Goal: Information Seeking & Learning: Learn about a topic

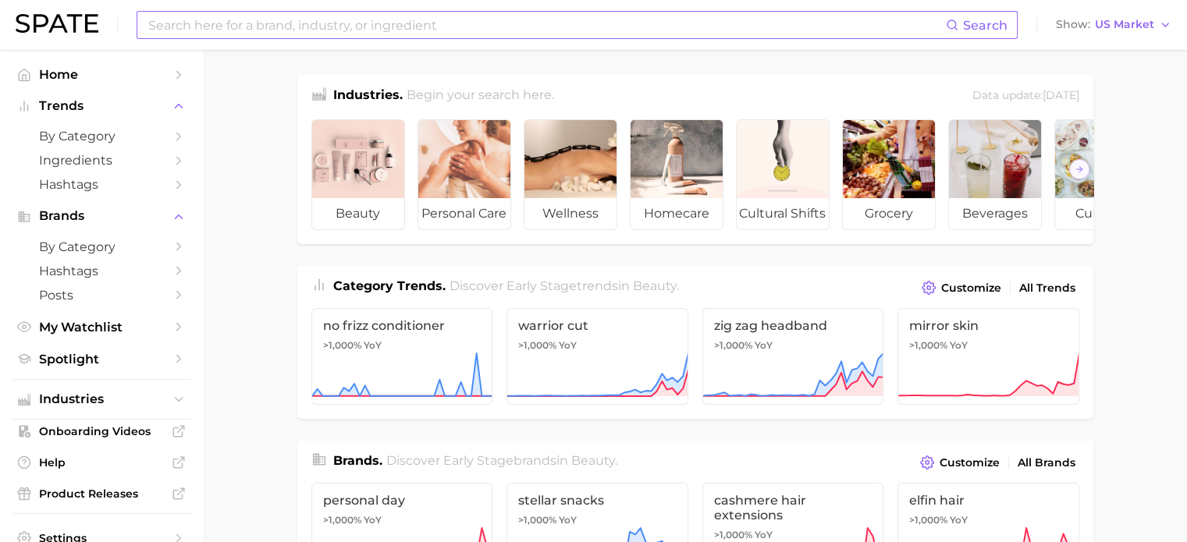
click at [233, 33] on input at bounding box center [546, 25] width 799 height 27
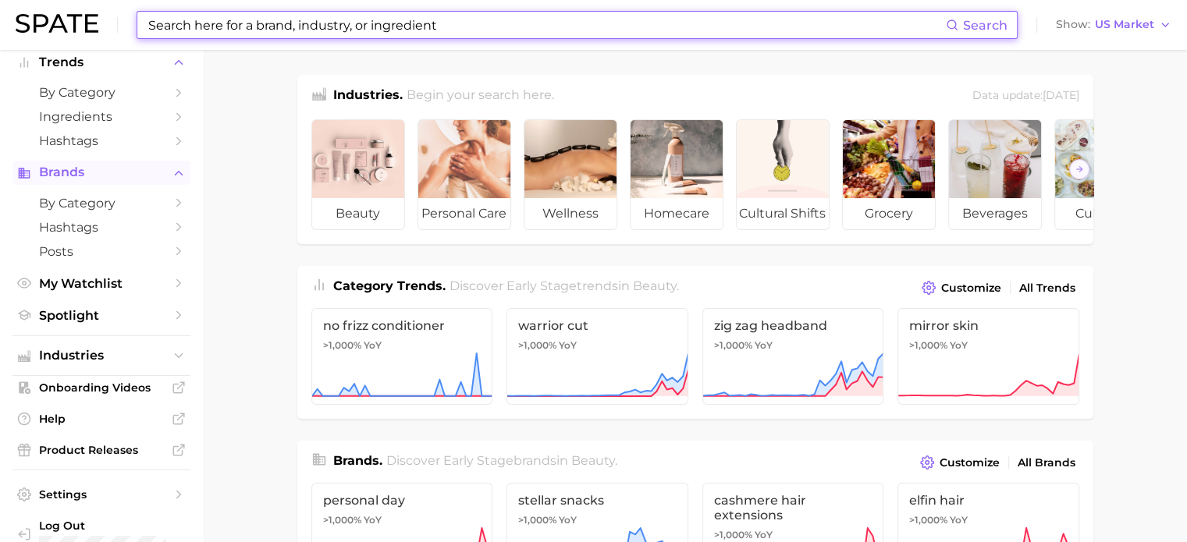
scroll to position [68, 0]
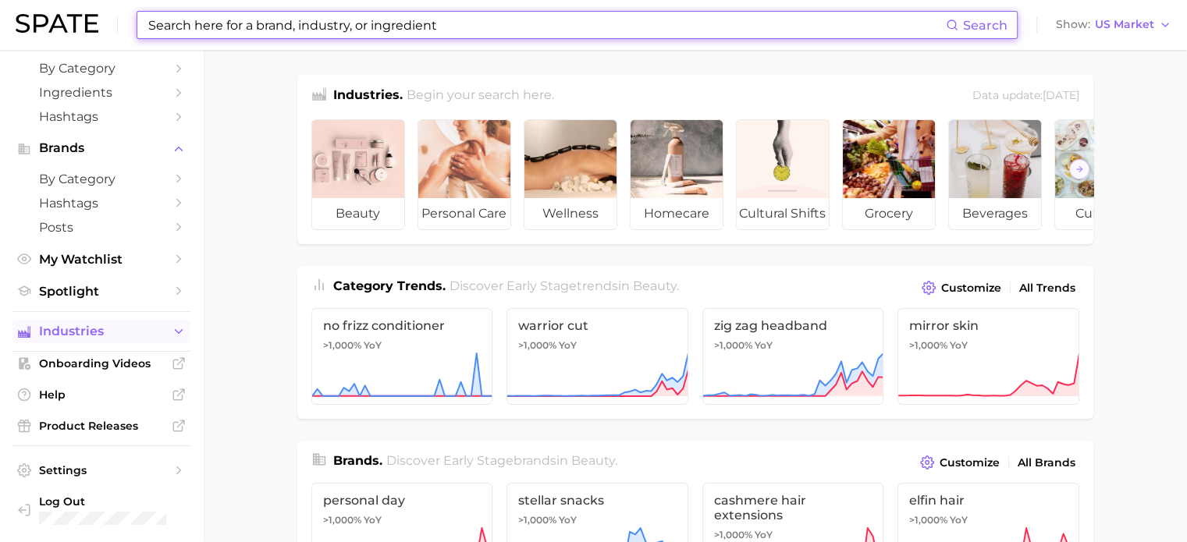
click at [145, 339] on span "Industries" at bounding box center [101, 332] width 125 height 14
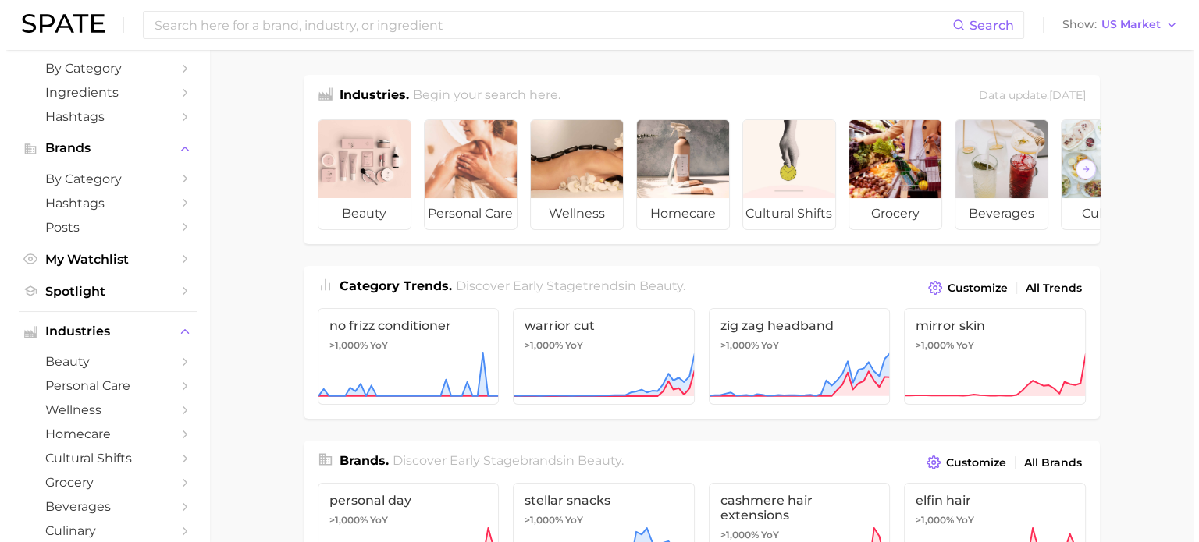
scroll to position [146, 0]
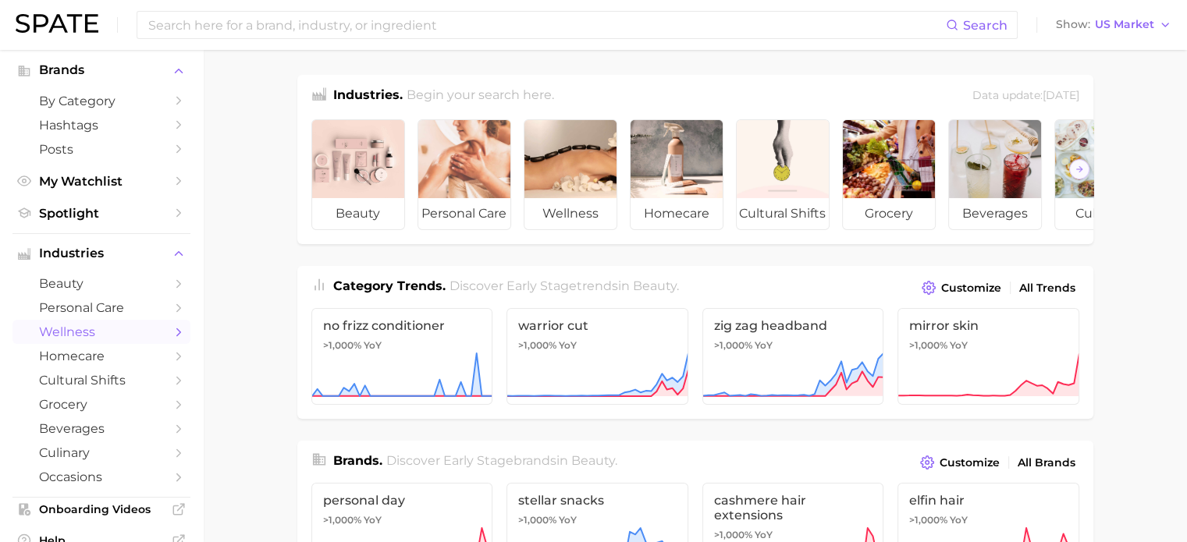
click at [95, 336] on span "wellness" at bounding box center [101, 332] width 125 height 15
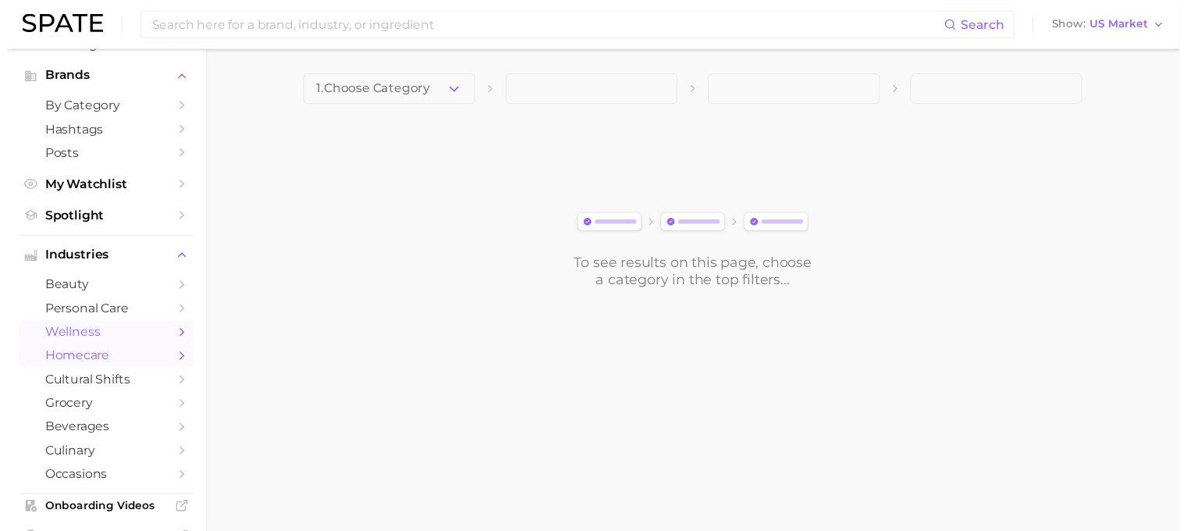
scroll to position [156, 0]
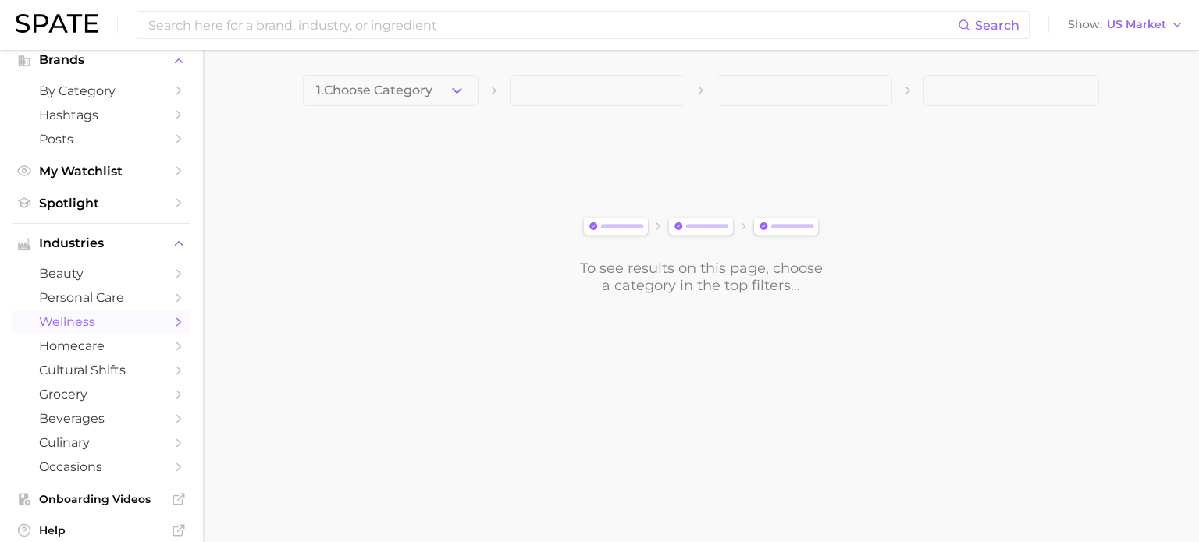
click at [172, 322] on icon "Sidebar" at bounding box center [179, 322] width 14 height 14
click at [454, 89] on polyline "button" at bounding box center [457, 90] width 9 height 4
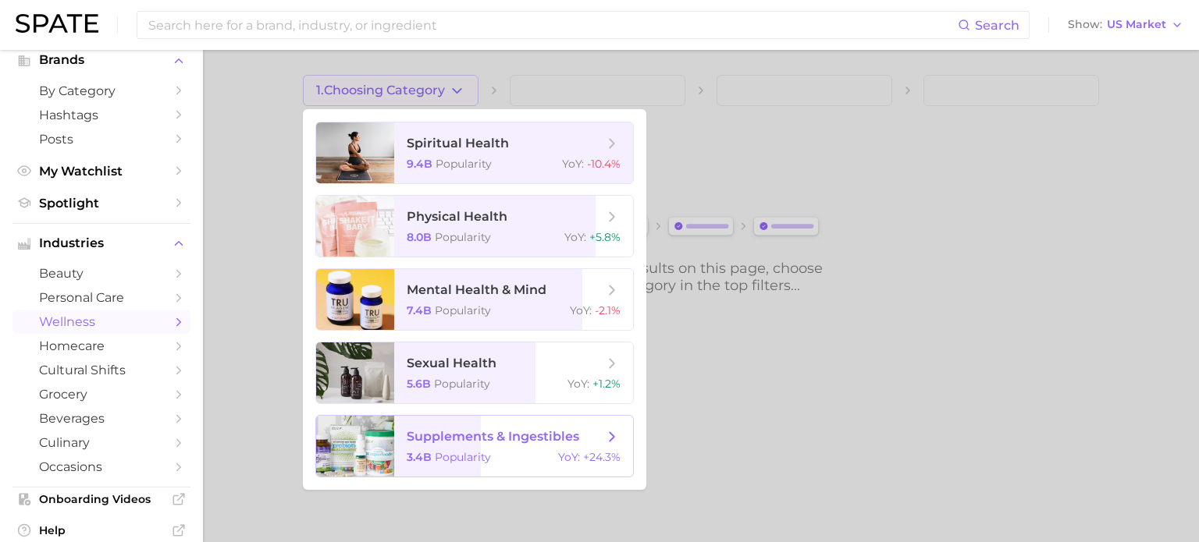
click at [433, 437] on span "supplements & ingestibles" at bounding box center [493, 436] width 172 height 15
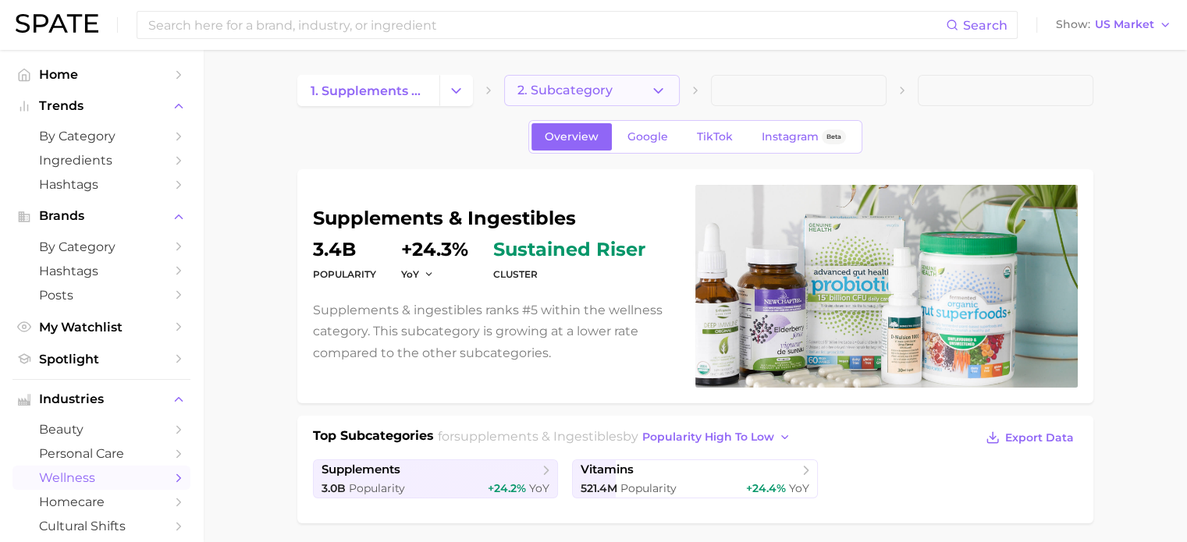
click at [547, 91] on span "2. Subcategory" at bounding box center [564, 90] width 95 height 14
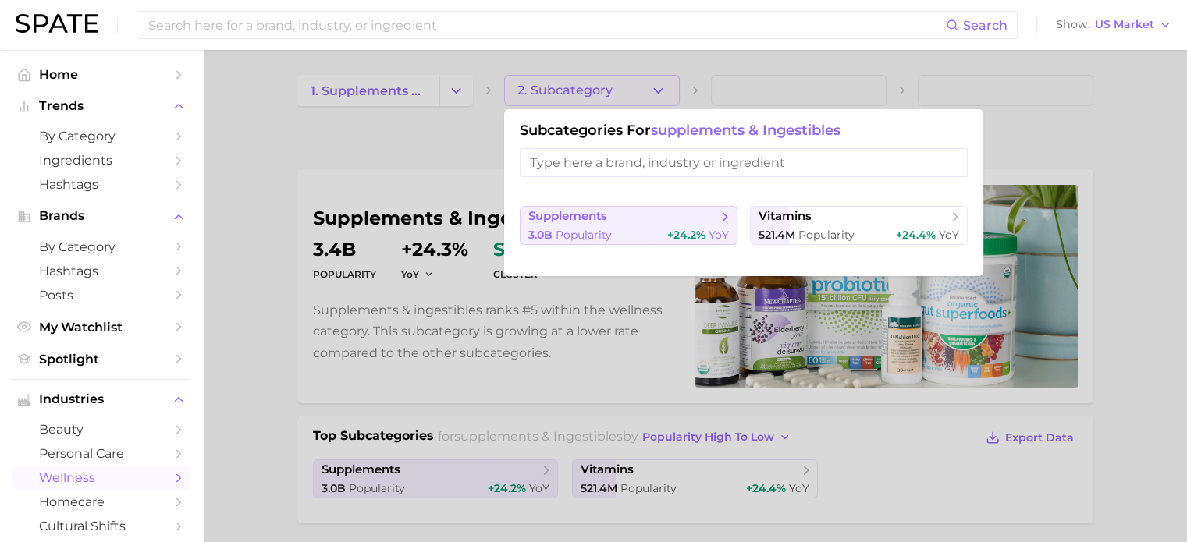
click at [560, 229] on span "Popularity" at bounding box center [584, 235] width 56 height 14
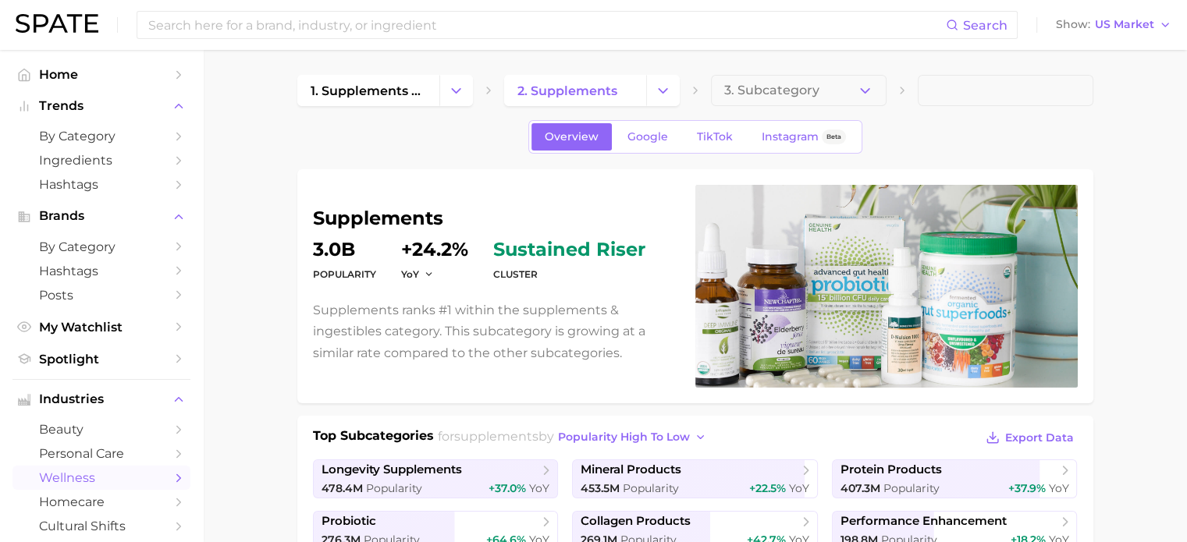
click at [787, 86] on span "3. Subcategory" at bounding box center [771, 90] width 95 height 14
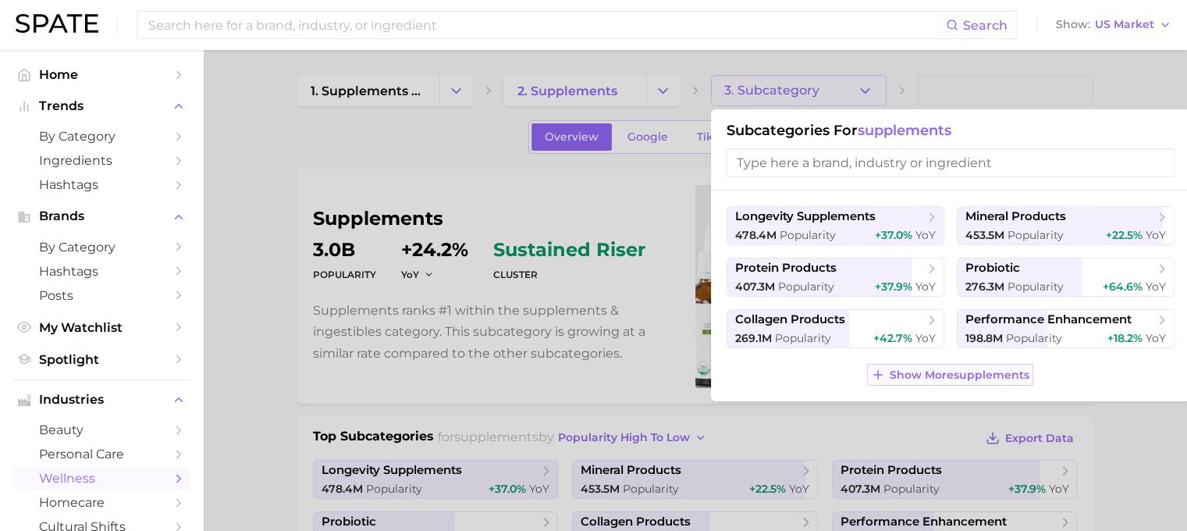
click at [934, 379] on span "Show More supplements" at bounding box center [960, 374] width 140 height 13
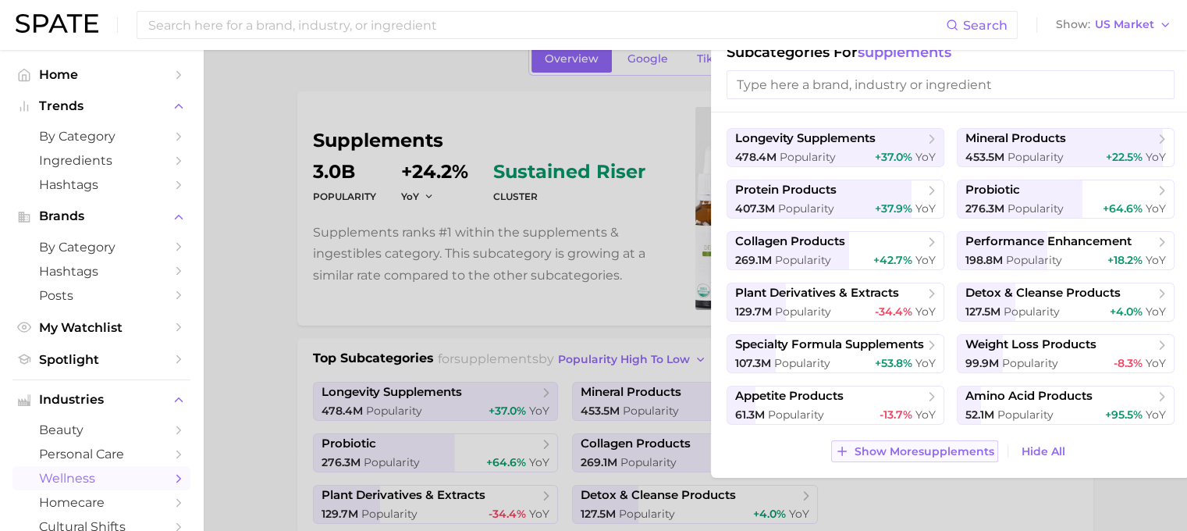
scroll to position [156, 0]
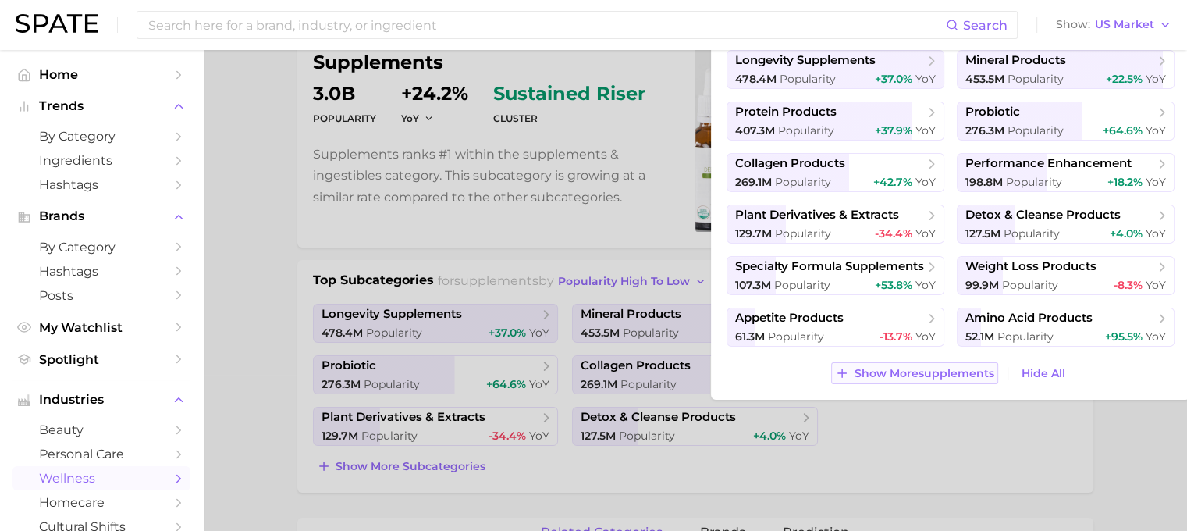
click at [934, 379] on span "Show More supplements" at bounding box center [925, 373] width 140 height 13
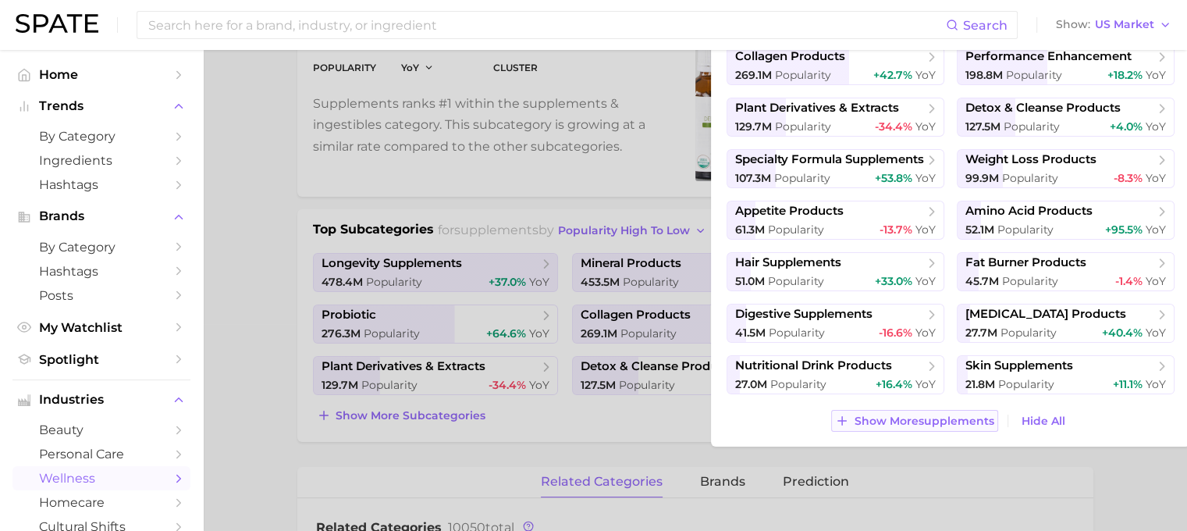
scroll to position [234, 0]
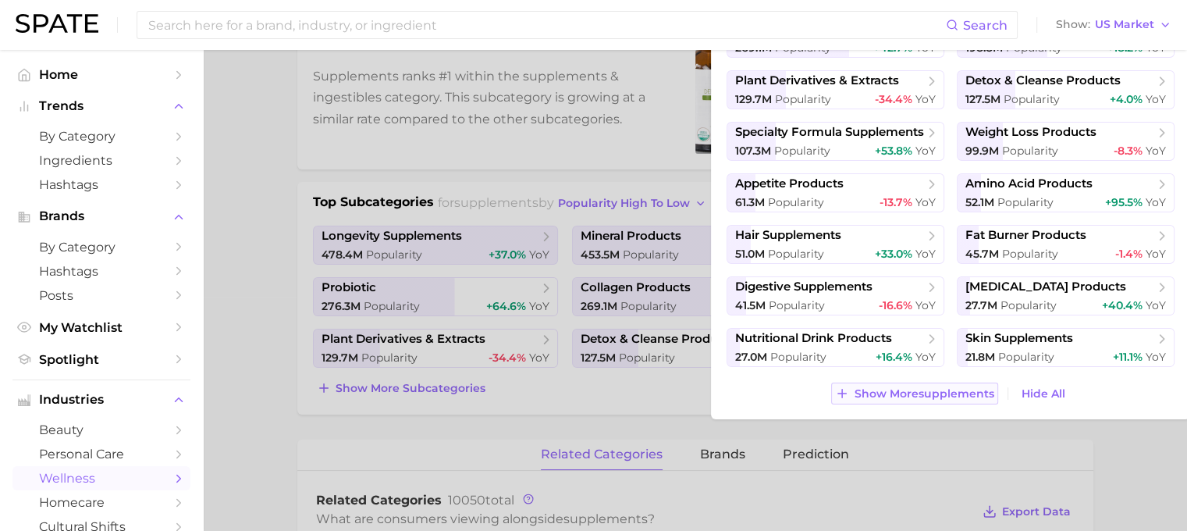
click at [930, 392] on span "Show More supplements" at bounding box center [925, 393] width 140 height 13
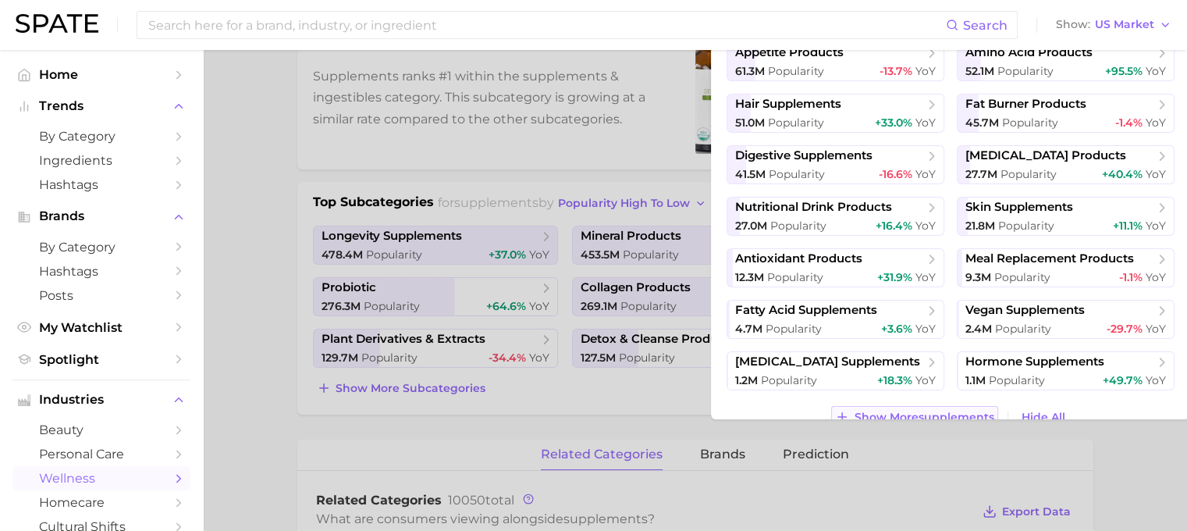
scroll to position [211, 0]
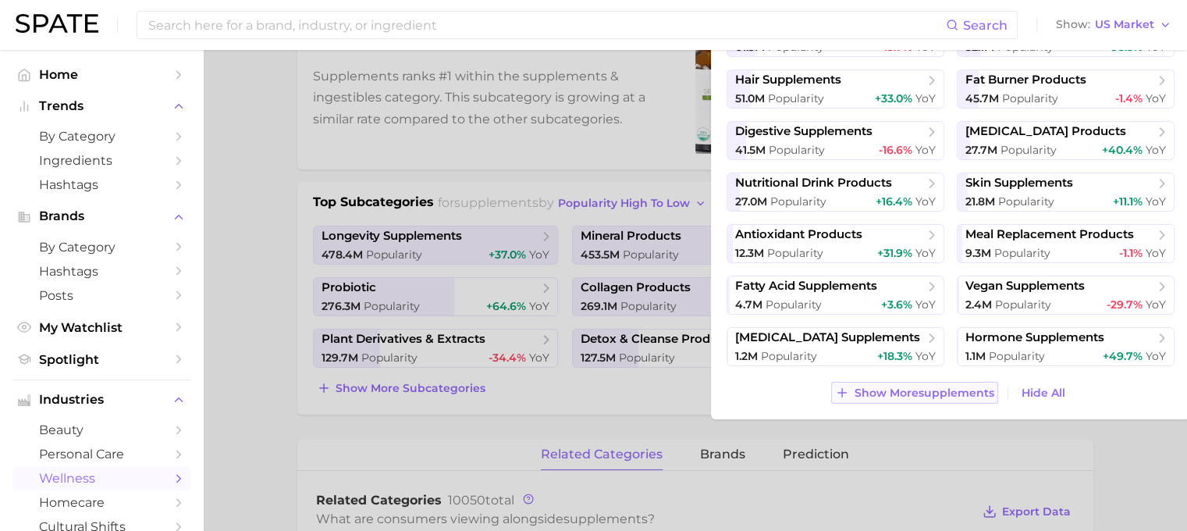
click at [930, 392] on span "Show More supplements" at bounding box center [925, 392] width 140 height 13
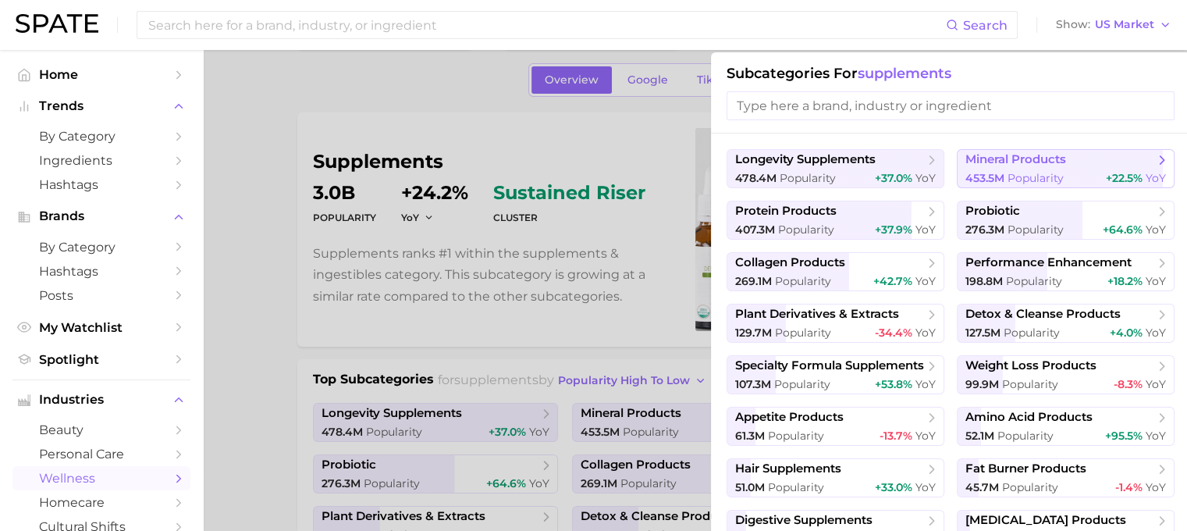
scroll to position [0, 0]
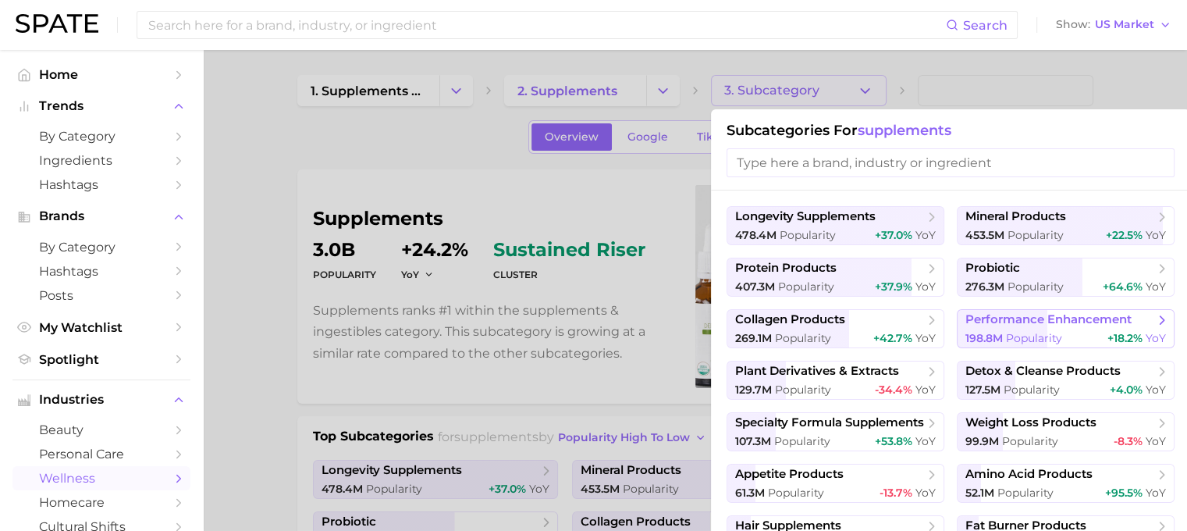
click at [986, 324] on span "performance enhancement" at bounding box center [1048, 319] width 166 height 15
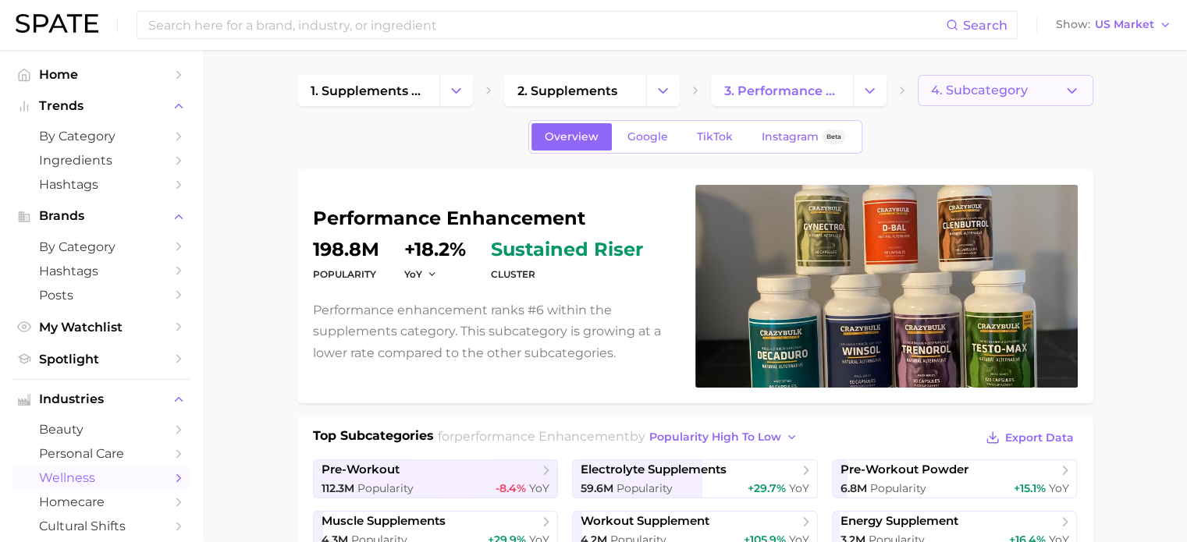
click at [1011, 92] on span "4. Subcategory" at bounding box center [979, 90] width 97 height 14
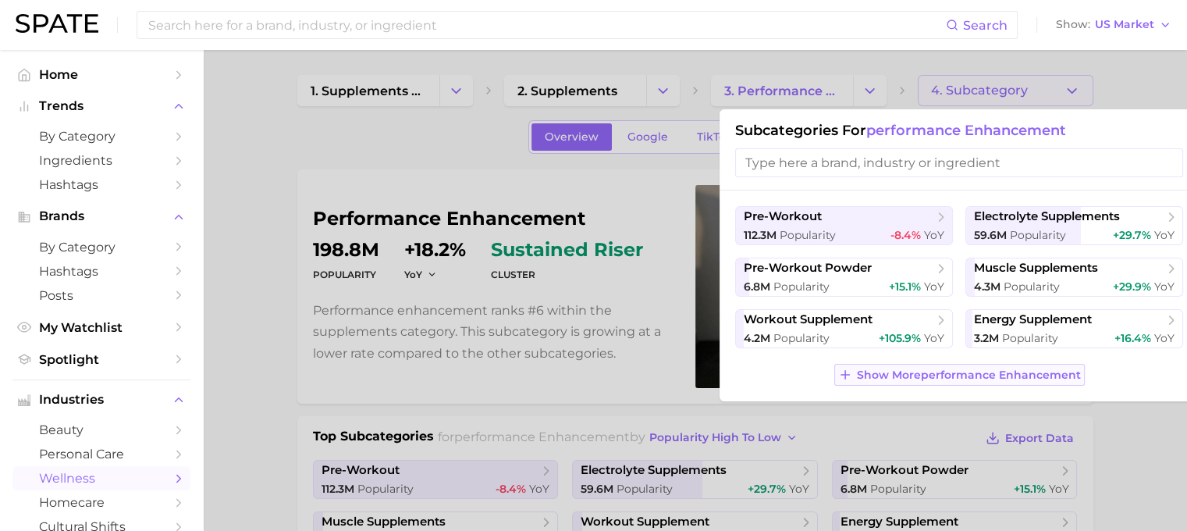
click at [950, 373] on span "Show More performance enhancement" at bounding box center [969, 374] width 224 height 13
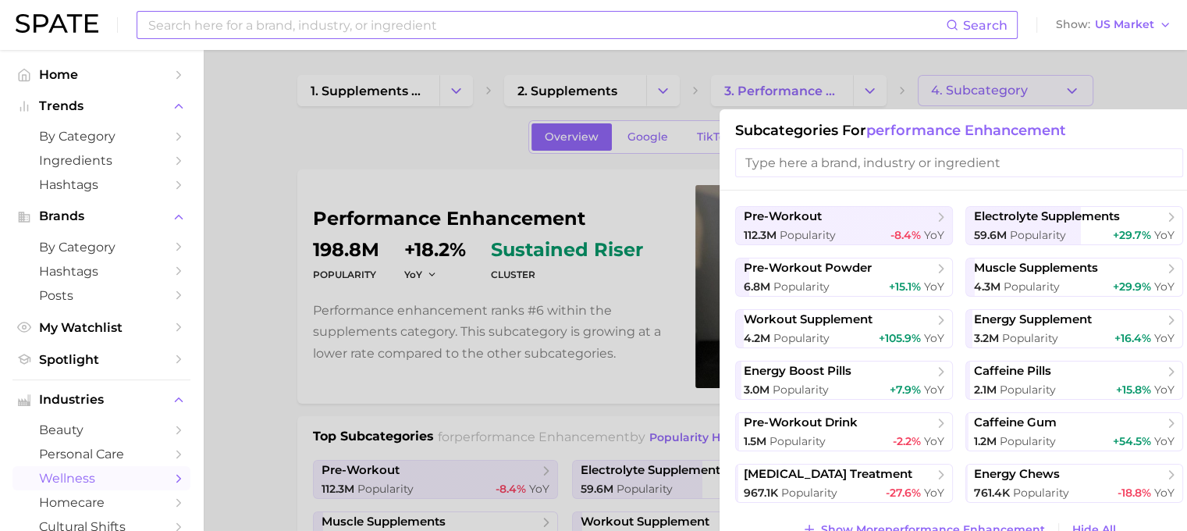
click at [204, 33] on input at bounding box center [546, 25] width 799 height 27
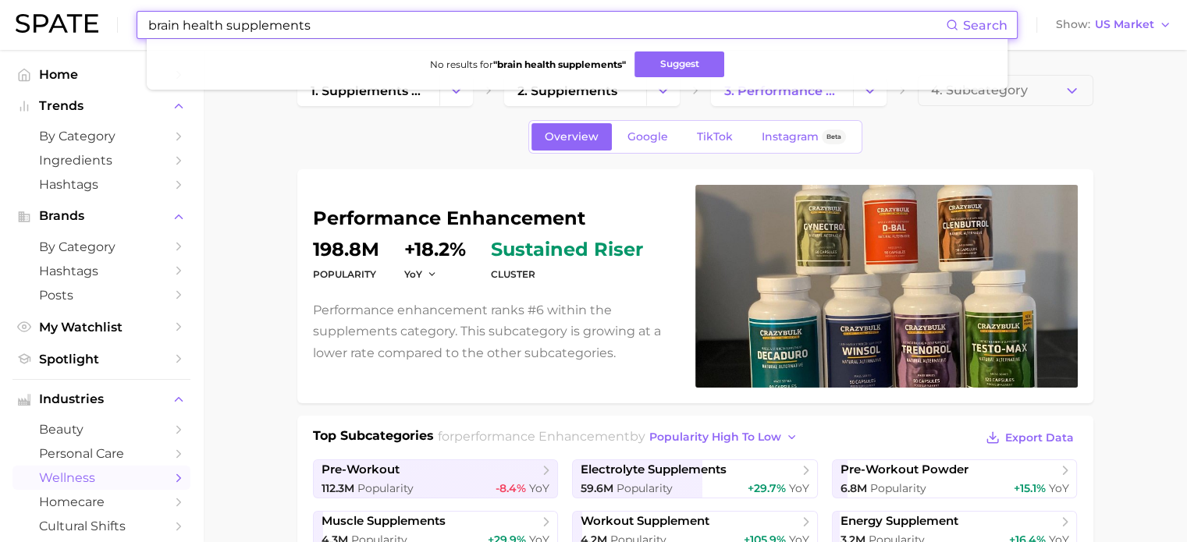
drag, startPoint x: 330, startPoint y: 24, endPoint x: 127, endPoint y: 28, distance: 202.9
click at [127, 28] on div "brain health supplements Search No results for " brain health supplements " Sug…" at bounding box center [594, 25] width 1156 height 50
drag, startPoint x: 254, startPoint y: 21, endPoint x: 465, endPoint y: 41, distance: 212.5
click at [465, 39] on div "cognitive health supplements Search No results for " cognitive health supplemen…" at bounding box center [577, 25] width 881 height 28
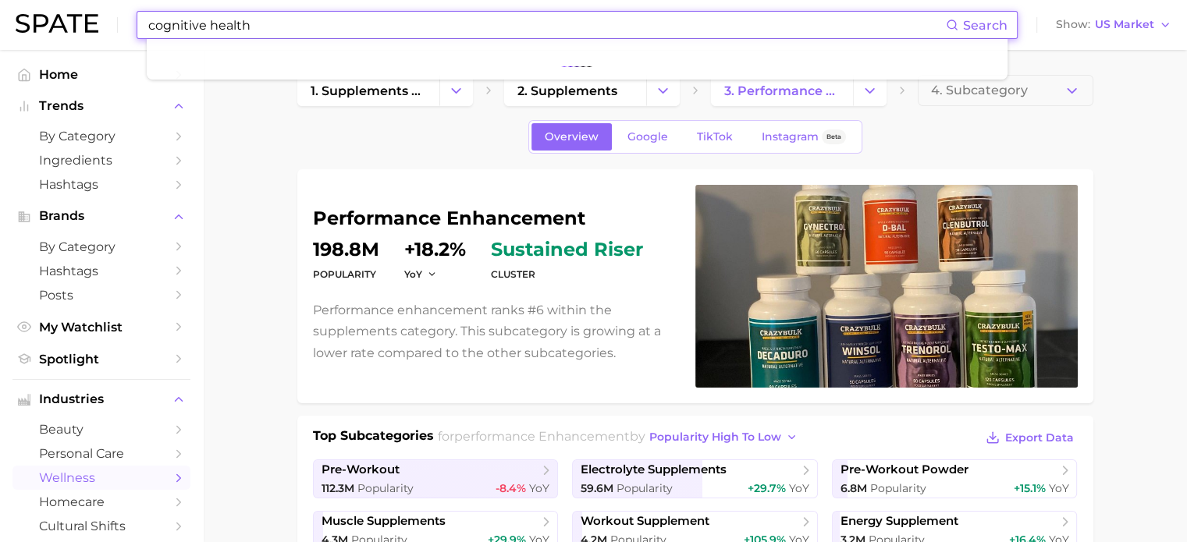
type input "cognitive health"
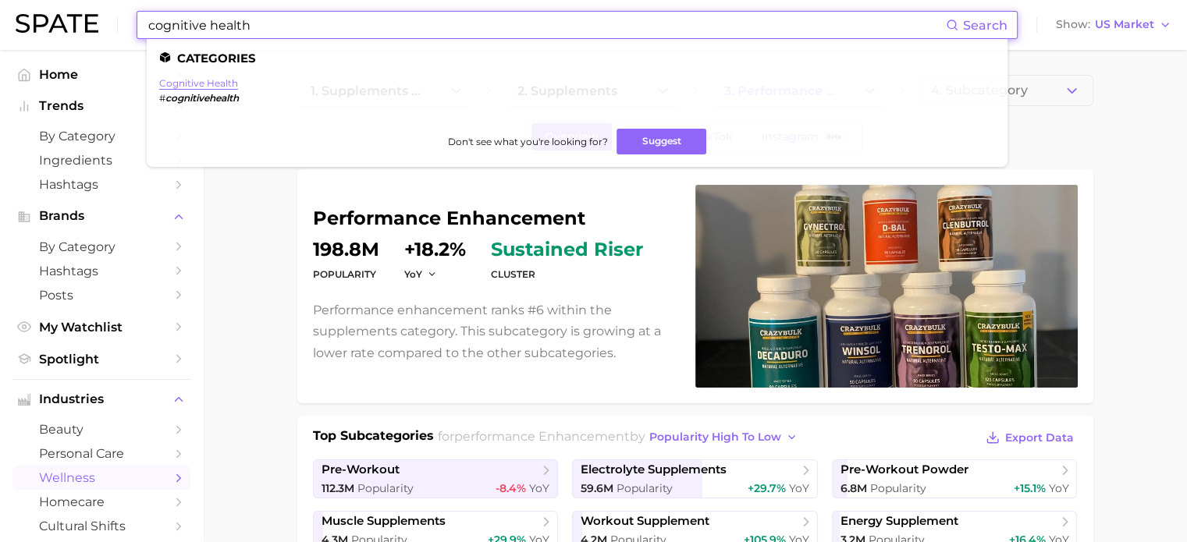
click at [196, 84] on link "cognitive health" at bounding box center [198, 83] width 79 height 12
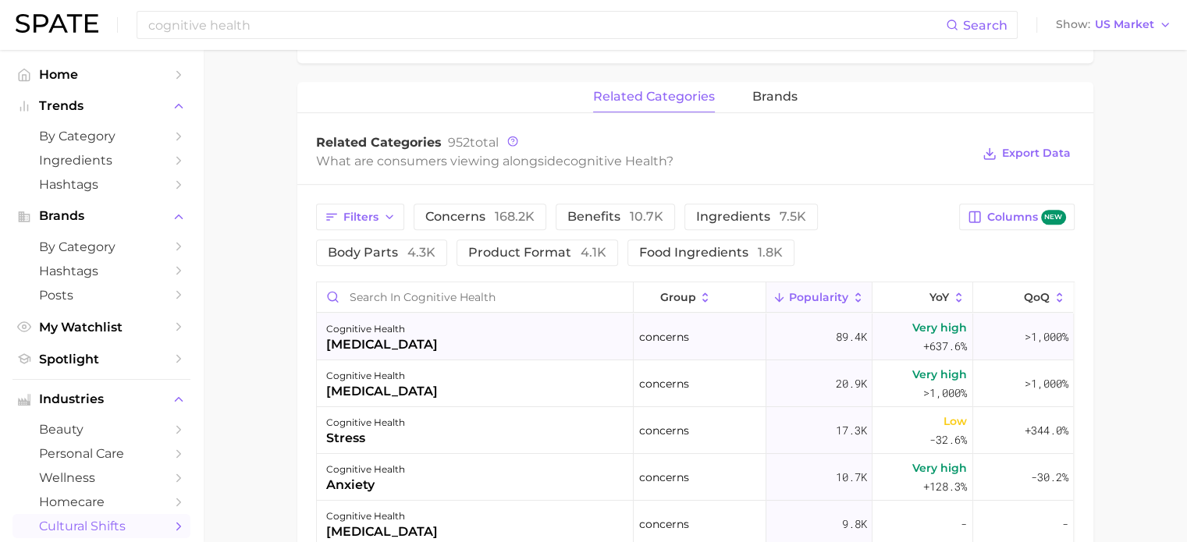
scroll to position [702, 0]
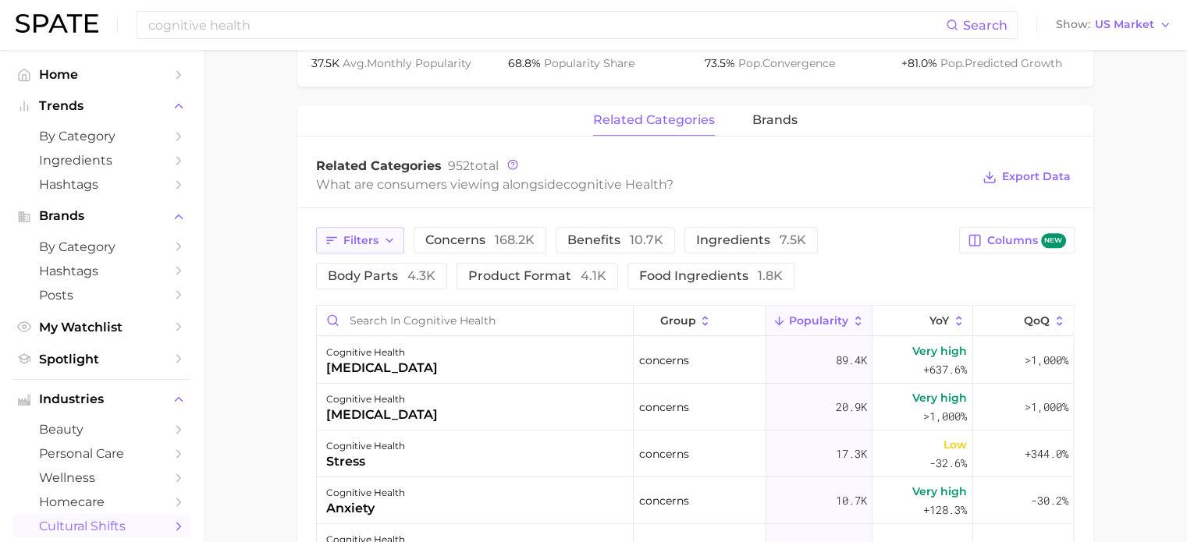
click at [387, 236] on icon "button" at bounding box center [389, 240] width 12 height 12
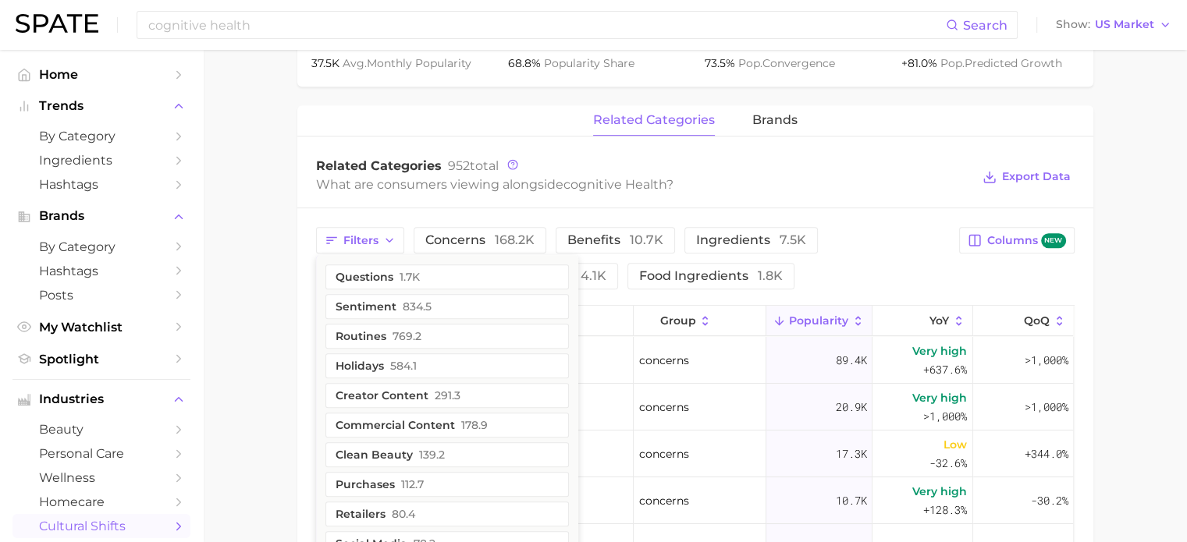
click at [275, 343] on main "1. societal shifts & culture 2. life & society 3. lifestyle trends 4. cognitive…" at bounding box center [695, 146] width 984 height 1597
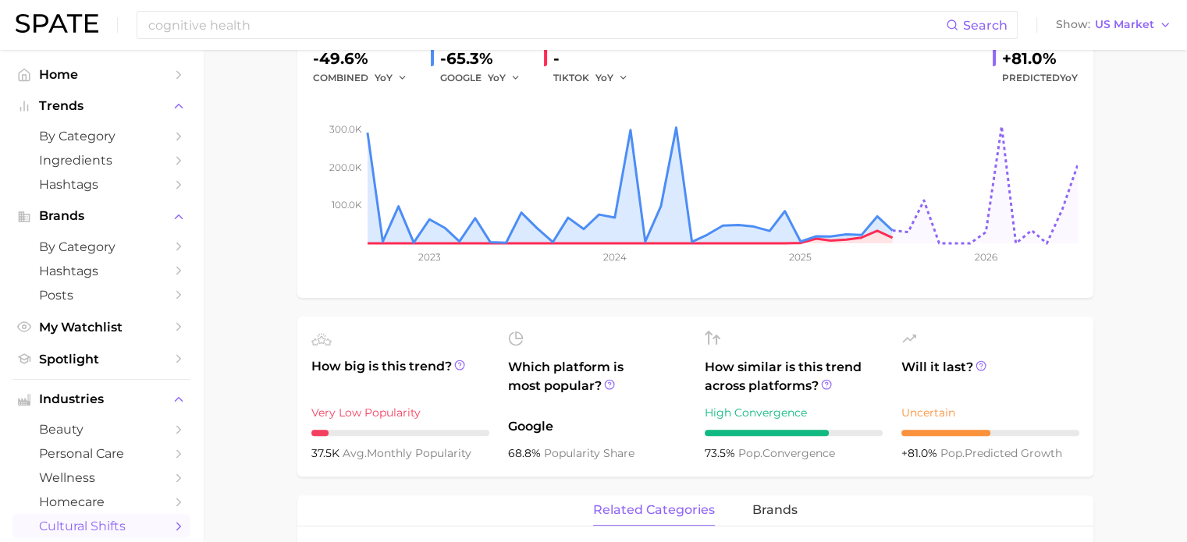
scroll to position [0, 0]
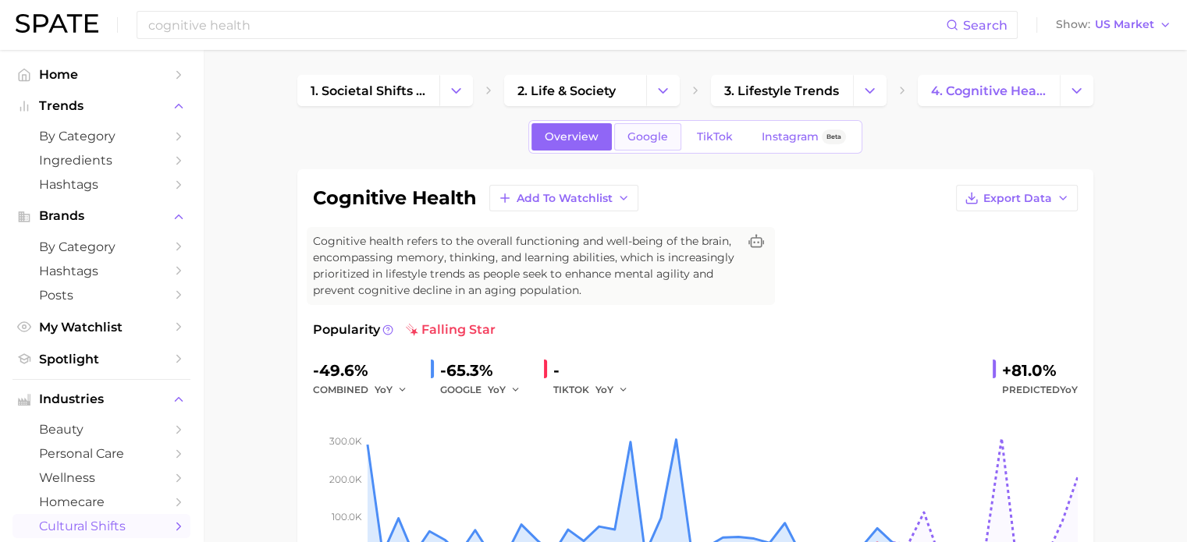
click at [651, 137] on span "Google" at bounding box center [647, 136] width 41 height 13
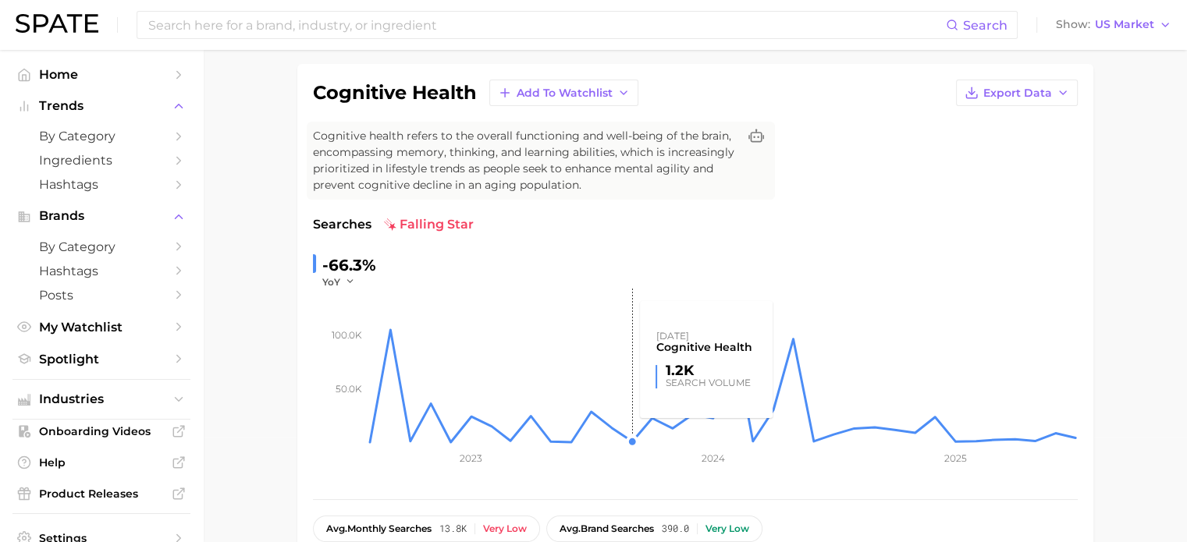
scroll to position [234, 0]
